Goal: Check status: Check status

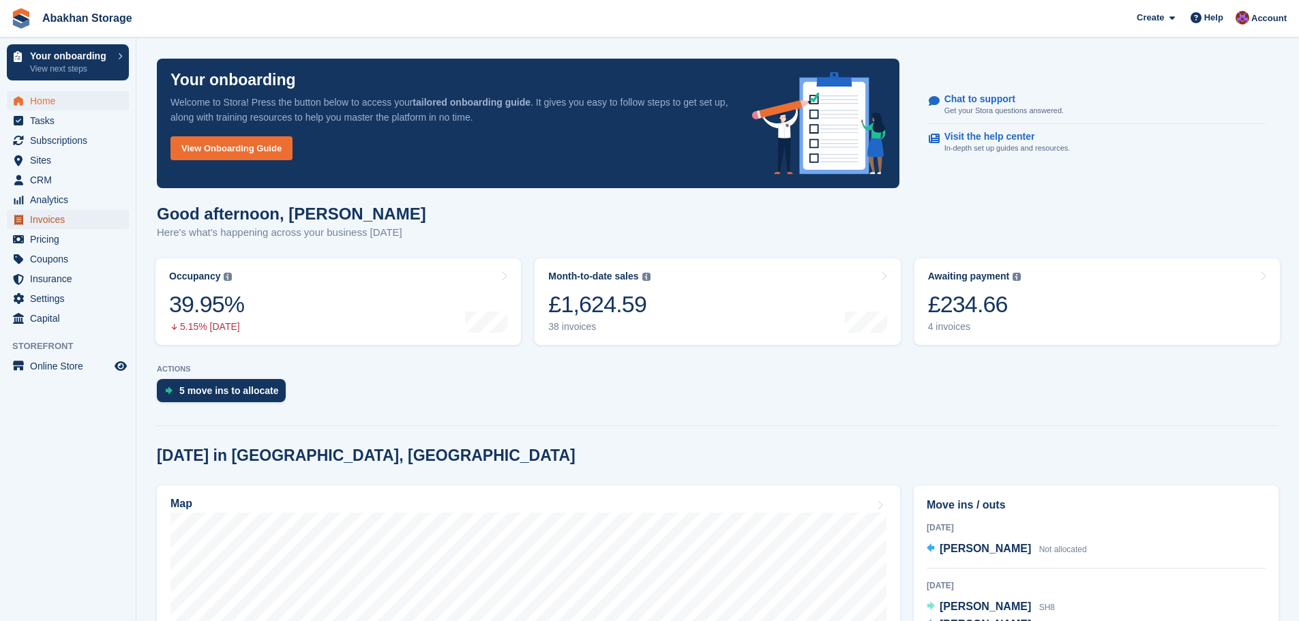
click at [42, 224] on span "Invoices" at bounding box center [71, 219] width 82 height 19
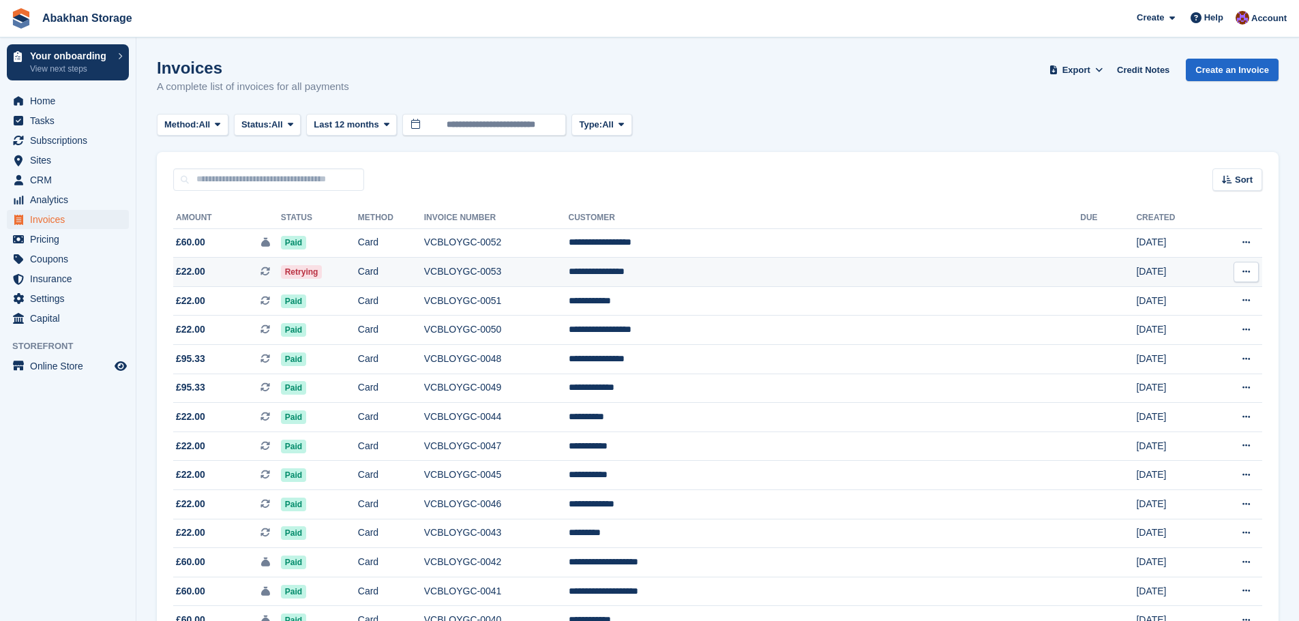
click at [569, 264] on td "VCBLOYGC-0053" at bounding box center [496, 272] width 145 height 29
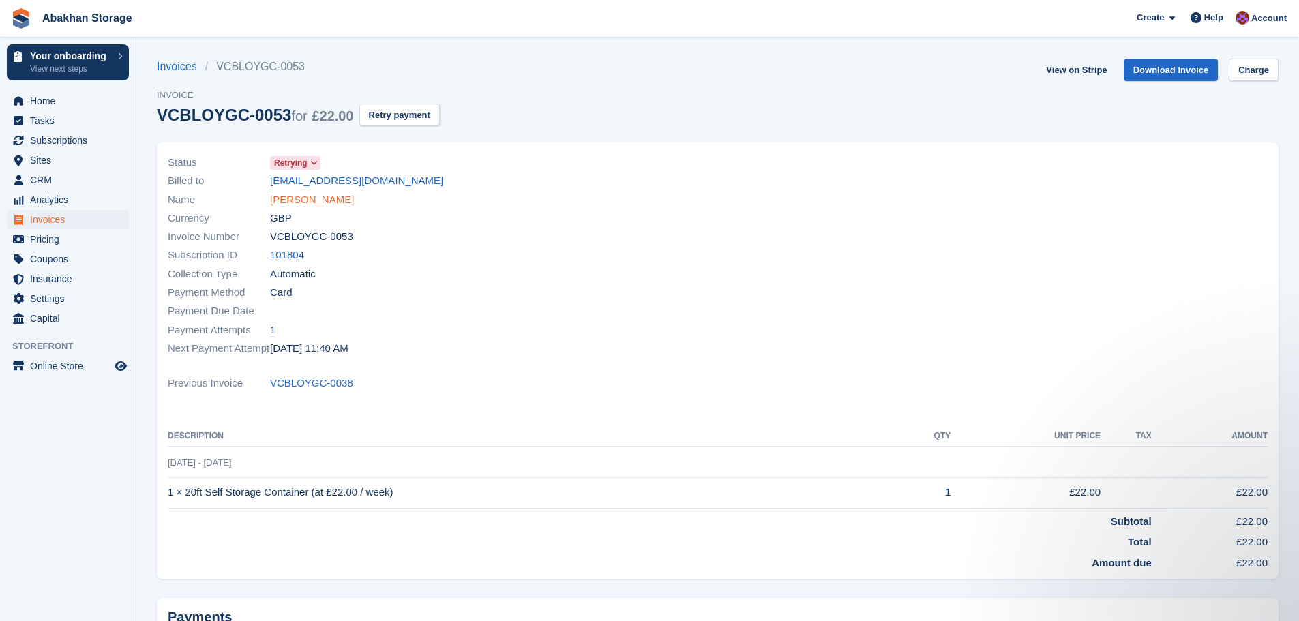
click at [316, 205] on link "Mary Jane Fenton" at bounding box center [312, 200] width 84 height 16
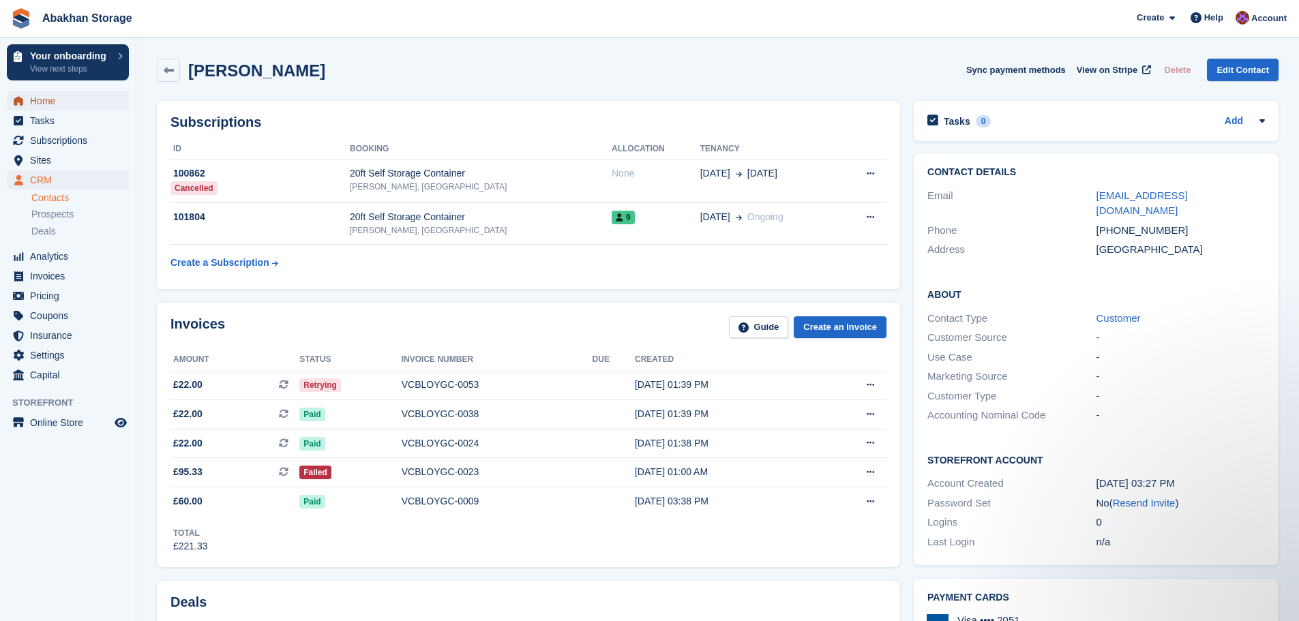
click at [52, 104] on span "Home" at bounding box center [71, 100] width 82 height 19
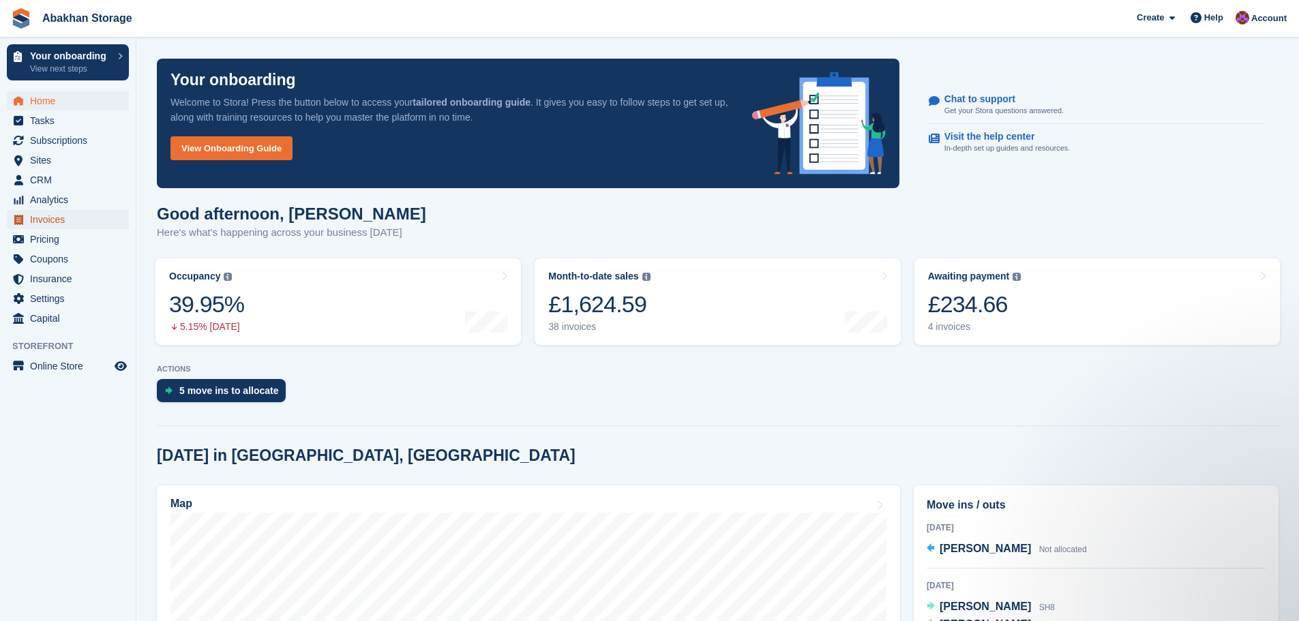
click at [55, 223] on span "Invoices" at bounding box center [71, 219] width 82 height 19
